Goal: Task Accomplishment & Management: Manage account settings

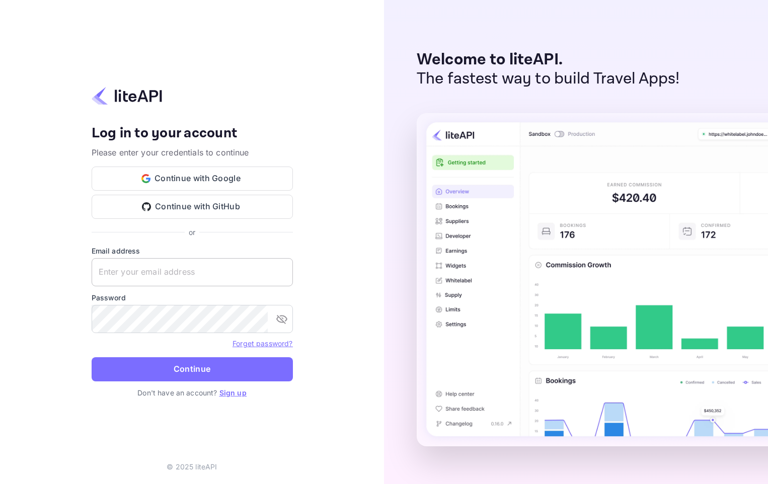
click at [145, 274] on input "text" at bounding box center [192, 272] width 201 height 28
click at [58, 240] on div "Your account has been created successfully, a confirmation link has been sent t…" at bounding box center [192, 242] width 384 height 484
click at [118, 272] on input "text" at bounding box center [192, 272] width 201 height 28
type input "s"
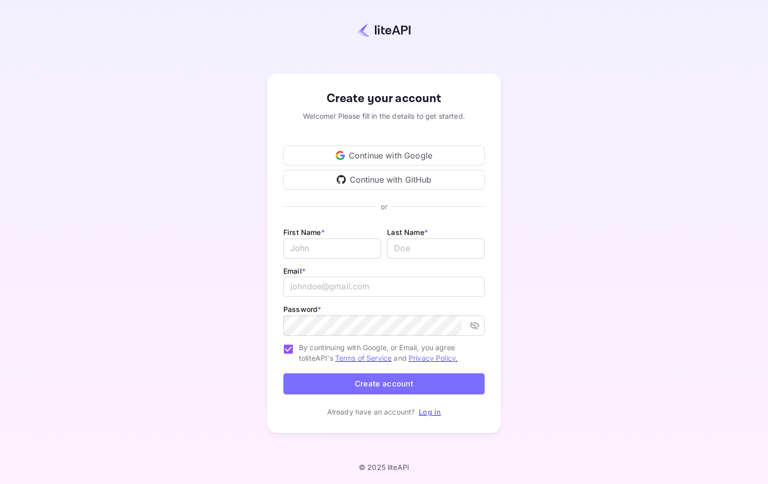
click at [432, 414] on link "Log in" at bounding box center [430, 412] width 22 height 9
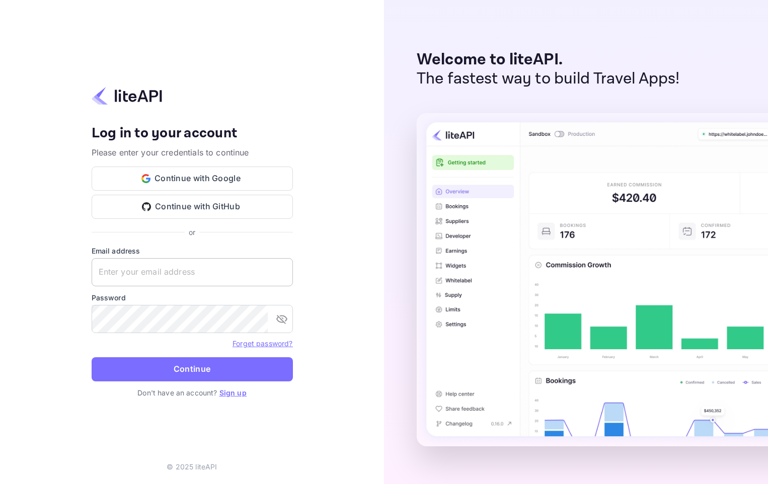
click at [131, 270] on input "text" at bounding box center [192, 272] width 201 height 28
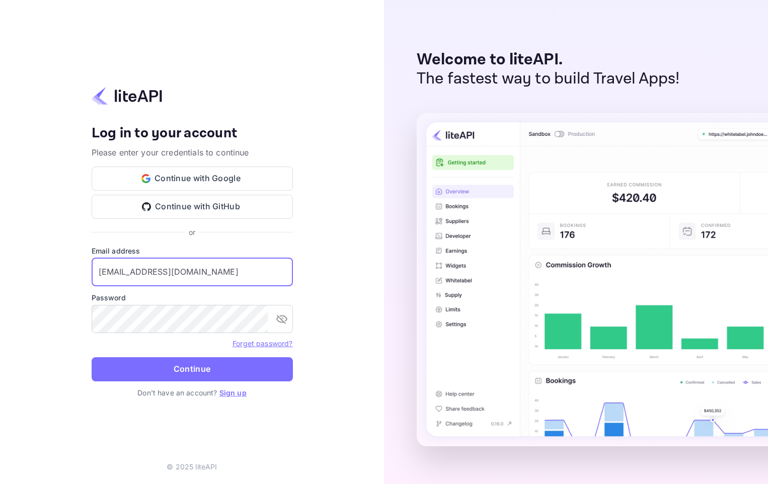
type input "[EMAIL_ADDRESS][DOMAIN_NAME]"
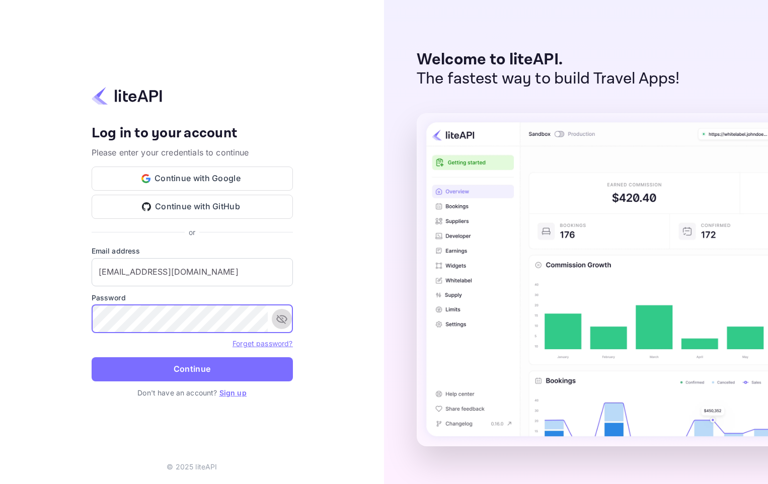
click at [283, 320] on icon "toggle password visibility" at bounding box center [282, 319] width 12 height 12
click at [283, 320] on icon "toggle password visibility" at bounding box center [281, 319] width 11 height 8
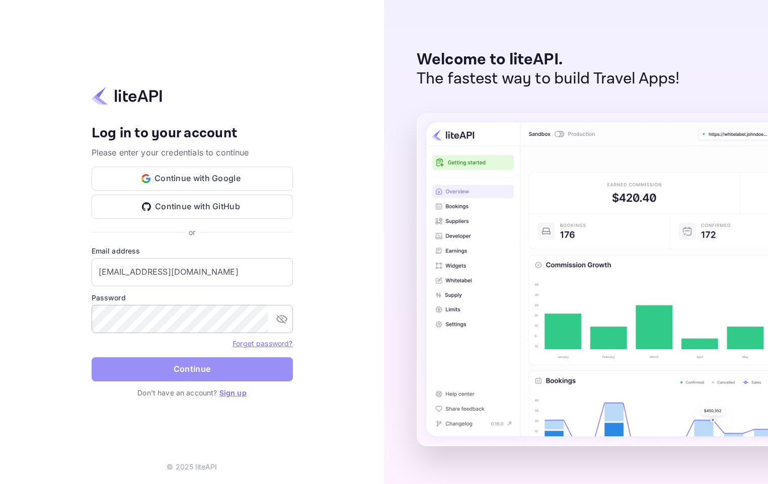
click at [196, 365] on button "Continue" at bounding box center [192, 369] width 201 height 24
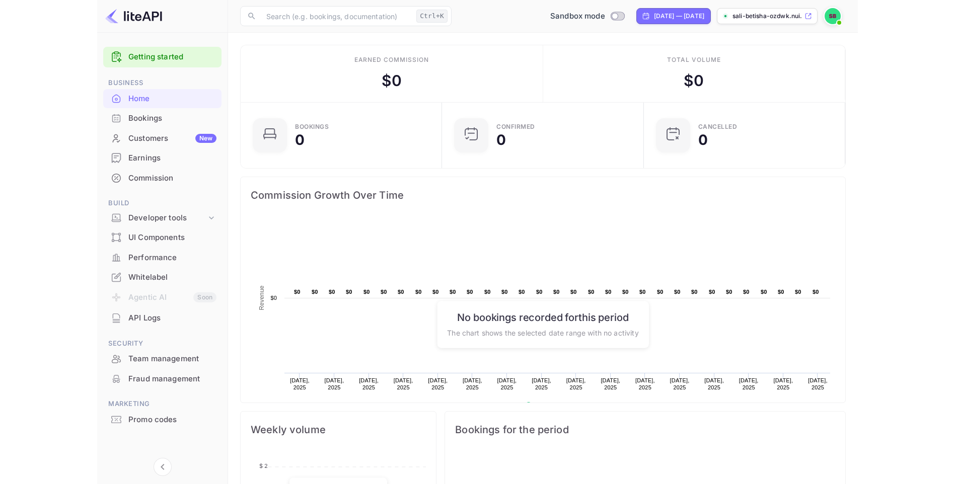
scroll to position [156, 253]
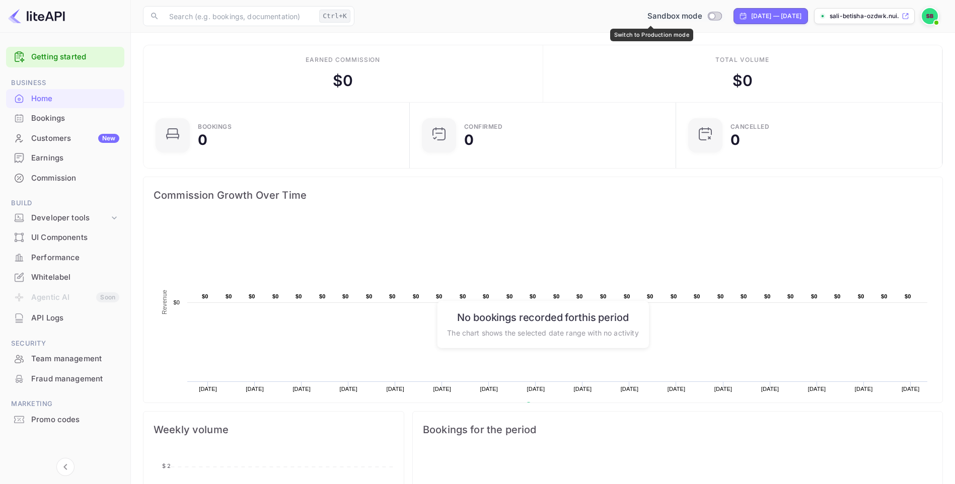
click at [707, 12] on span "Switch to Production mode" at bounding box center [714, 16] width 15 height 9
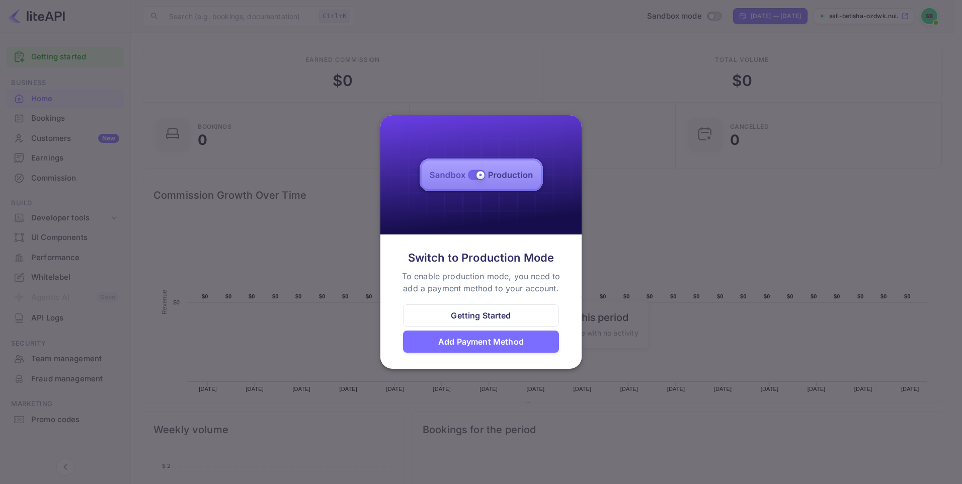
click at [478, 342] on div "Add Payment Method" at bounding box center [481, 342] width 86 height 12
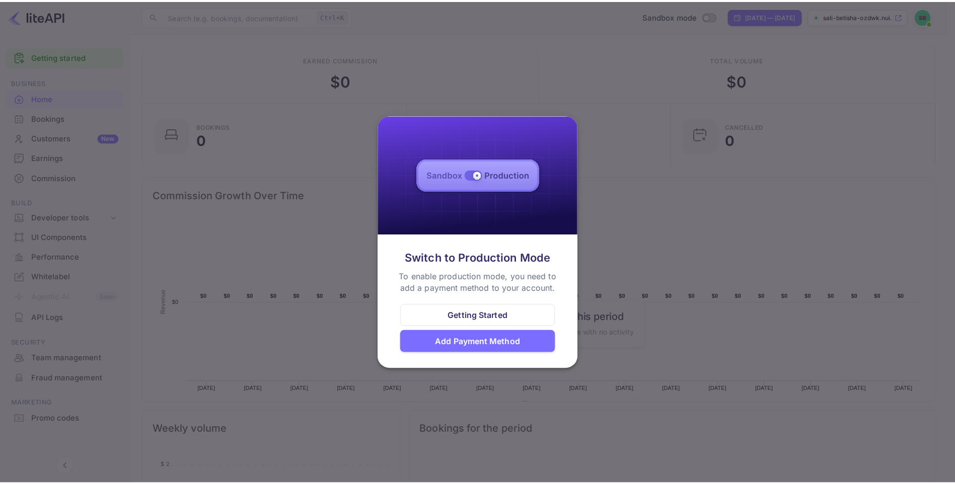
scroll to position [8, 8]
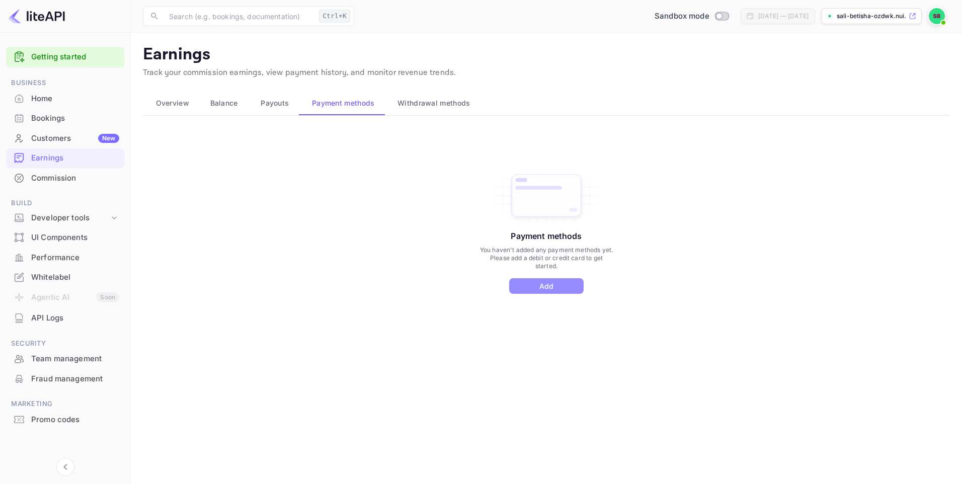
click at [549, 287] on button "Add" at bounding box center [546, 286] width 74 height 16
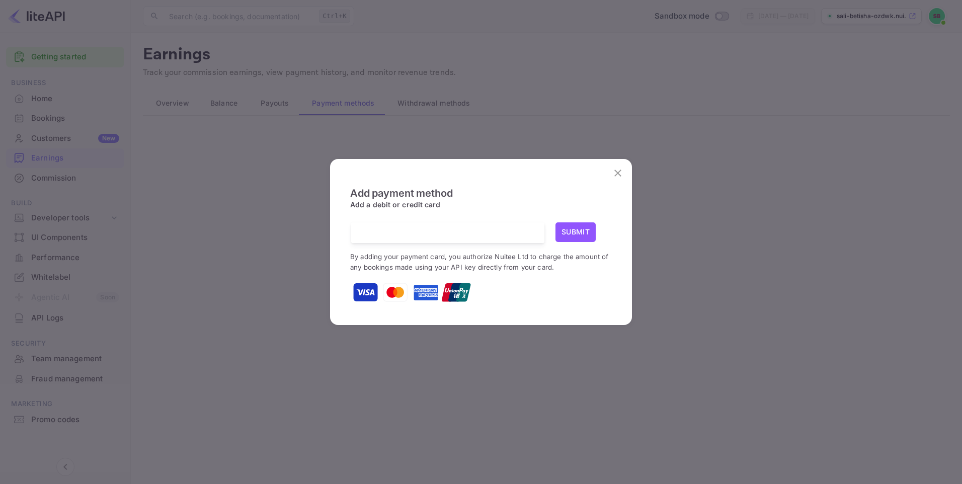
click at [575, 230] on button "Submit" at bounding box center [576, 232] width 40 height 20
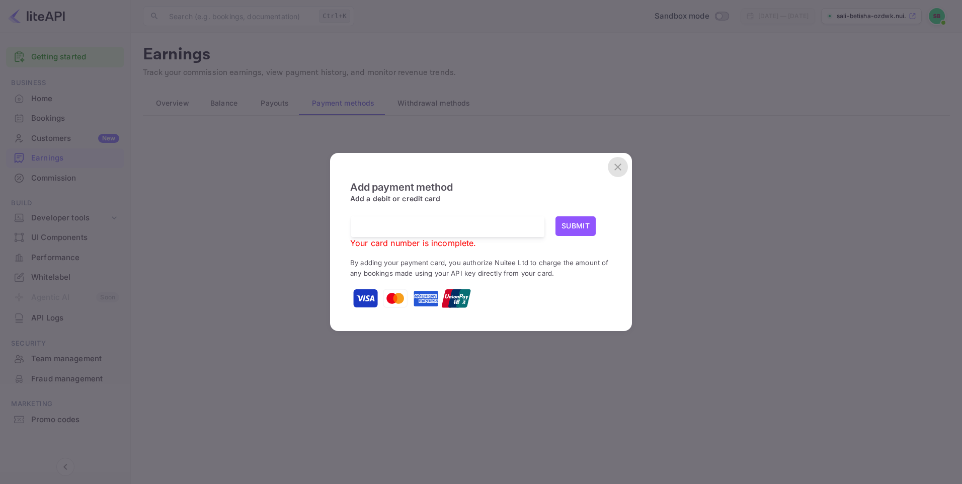
drag, startPoint x: 617, startPoint y: 164, endPoint x: 591, endPoint y: 186, distance: 34.2
click at [617, 164] on icon "close" at bounding box center [618, 167] width 12 height 12
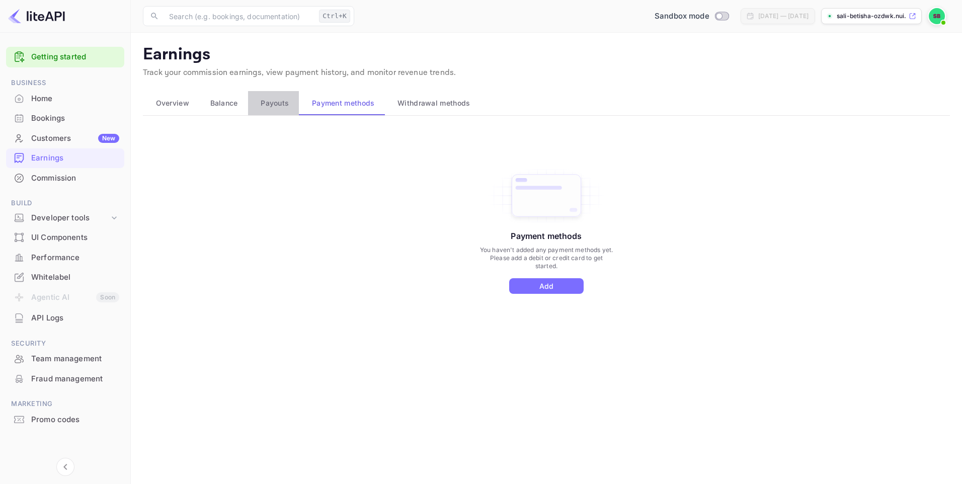
click at [264, 102] on span "Payouts" at bounding box center [275, 103] width 28 height 12
click at [223, 102] on span "Balance" at bounding box center [224, 103] width 28 height 12
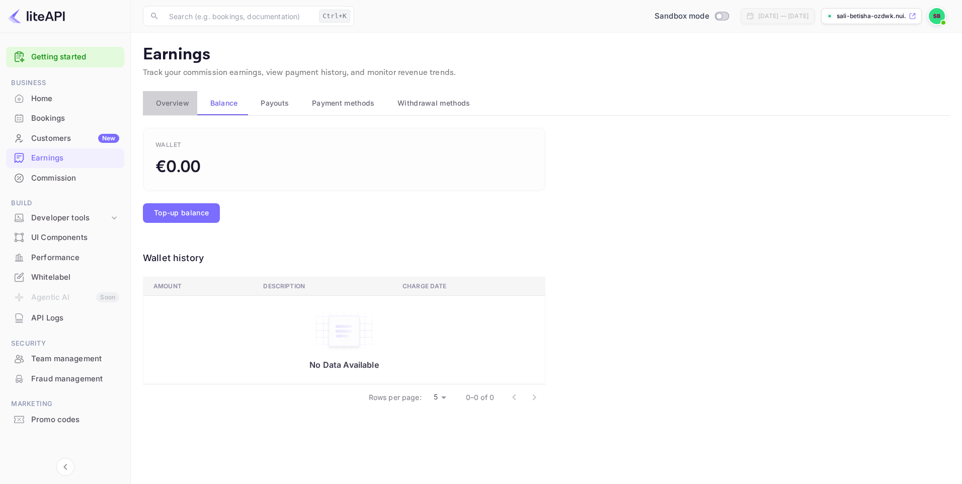
click at [170, 101] on span "Overview" at bounding box center [172, 103] width 33 height 12
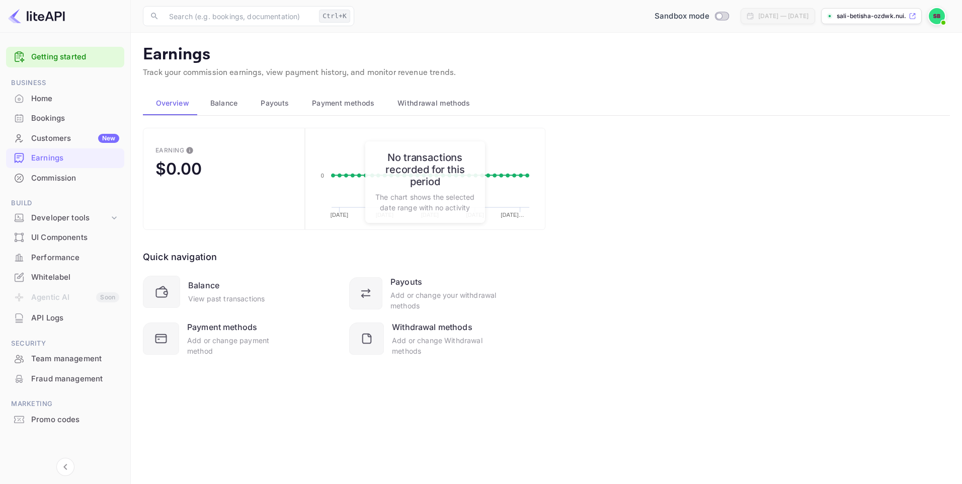
click at [42, 115] on div "Bookings" at bounding box center [75, 119] width 88 height 12
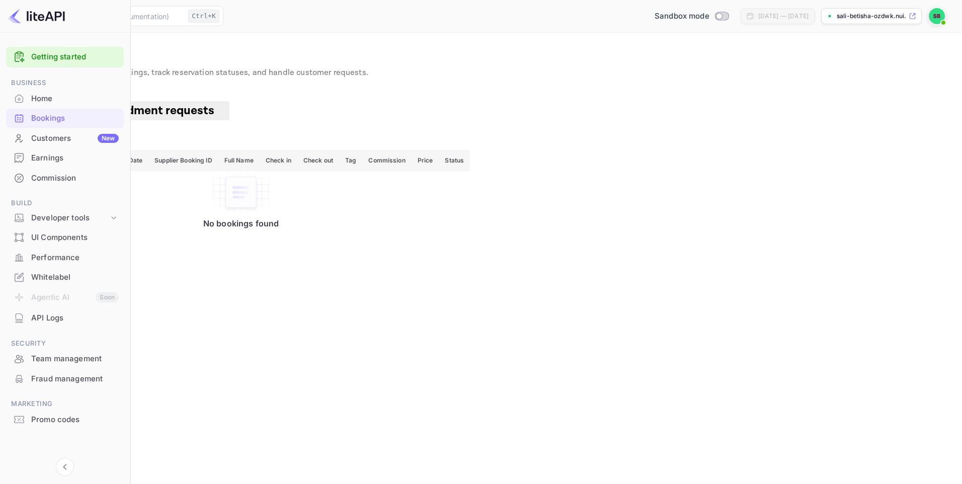
click at [214, 112] on span "Amendment requests" at bounding box center [155, 111] width 120 height 16
click at [37, 98] on div "Home" at bounding box center [75, 99] width 88 height 12
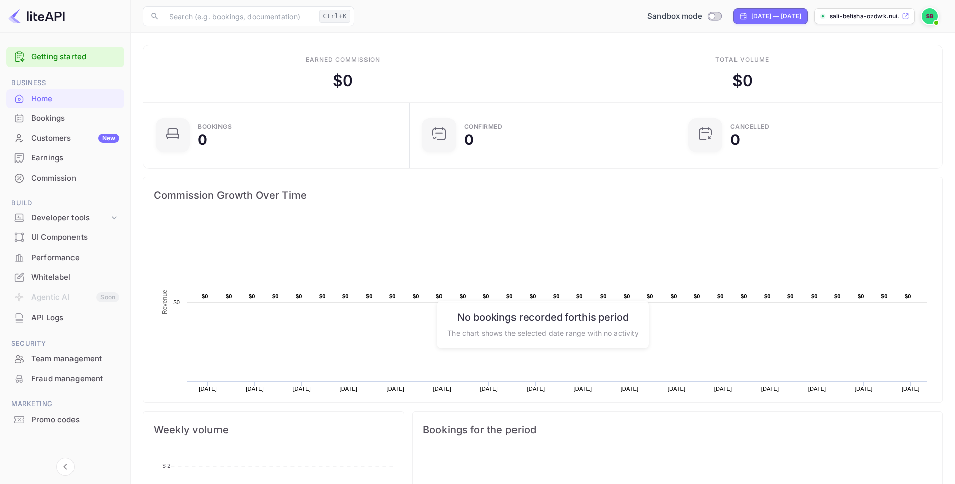
click at [760, 15] on img at bounding box center [930, 16] width 16 height 16
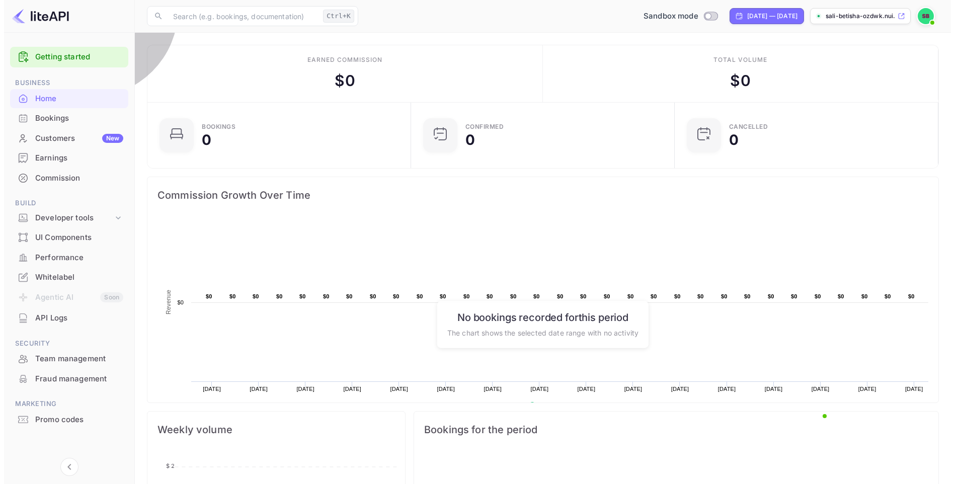
scroll to position [8, 8]
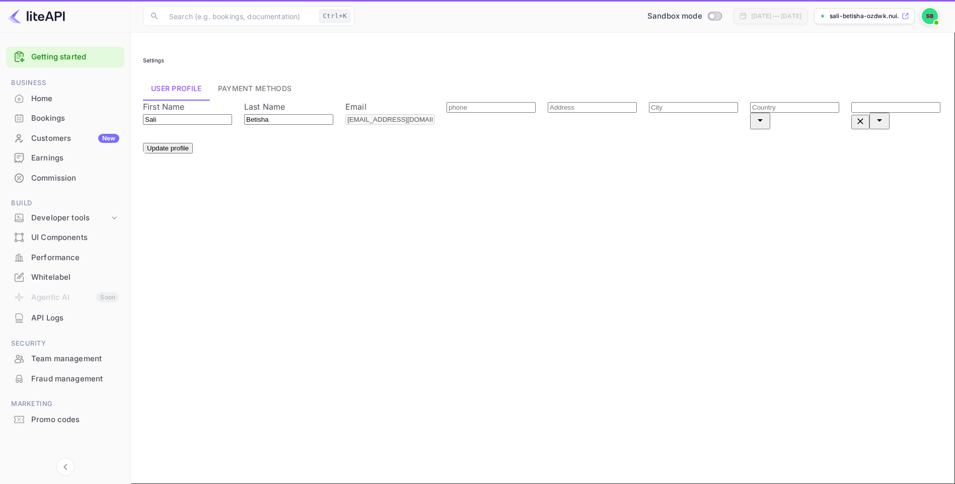
type input "(GMT+01:00) Madrid"
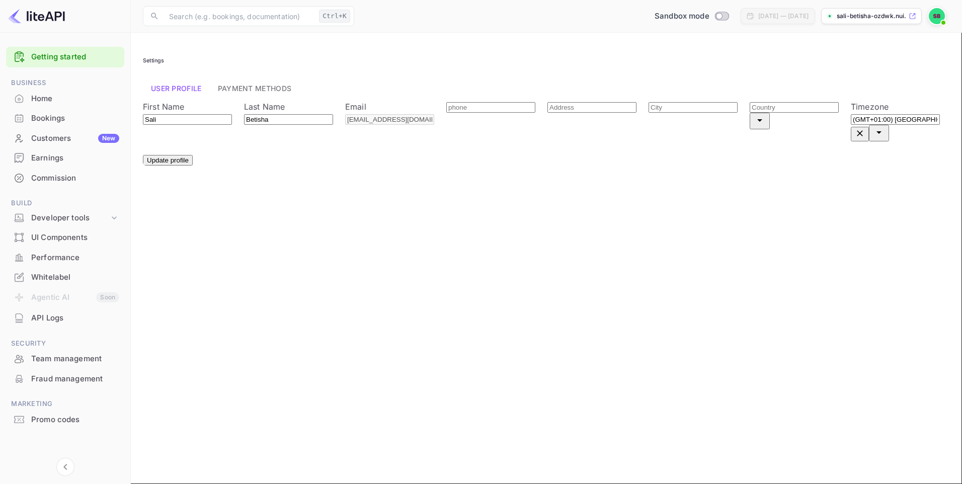
click at [760, 14] on icon at bounding box center [913, 16] width 8 height 7
